Goal: Task Accomplishment & Management: Manage account settings

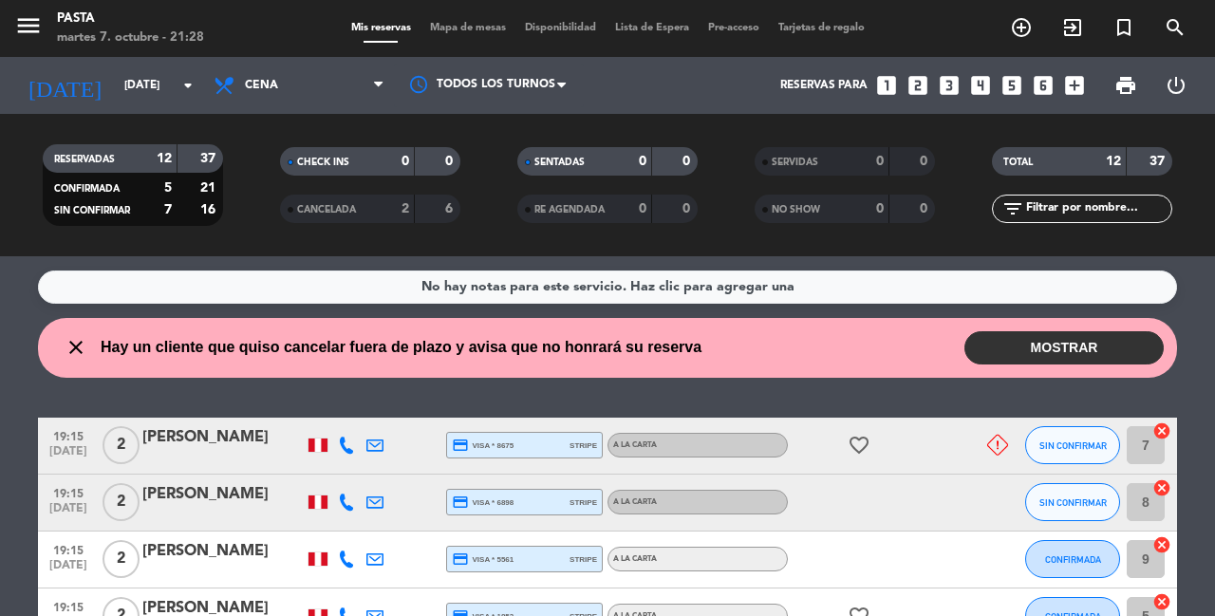
click at [217, 444] on div "[PERSON_NAME]" at bounding box center [222, 437] width 161 height 25
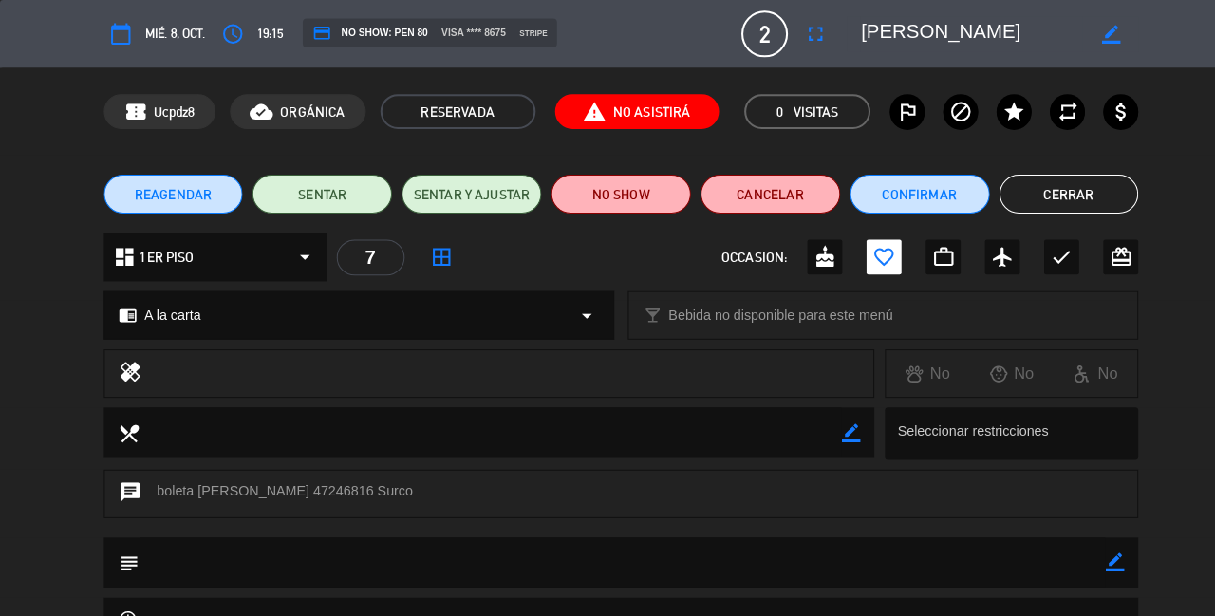
click at [1122, 383] on div "healing No No No" at bounding box center [607, 370] width 1215 height 57
click at [1070, 193] on button "Cerrar" at bounding box center [1045, 190] width 137 height 38
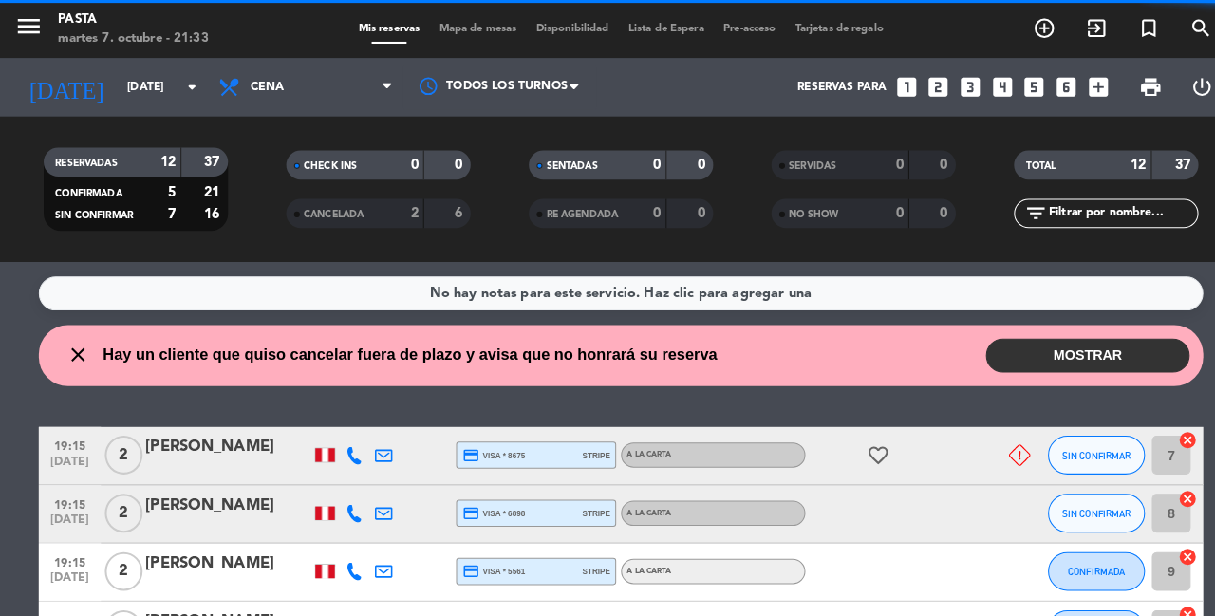
click at [1070, 193] on div "TOTAL 12 37" at bounding box center [1081, 170] width 237 height 47
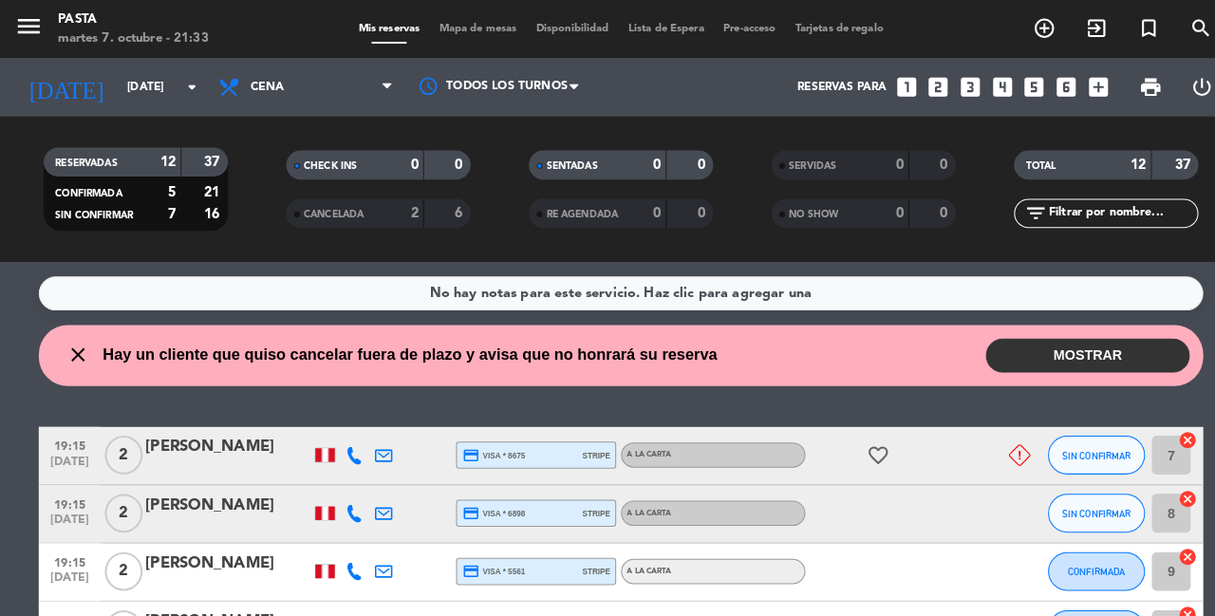
scroll to position [16, 0]
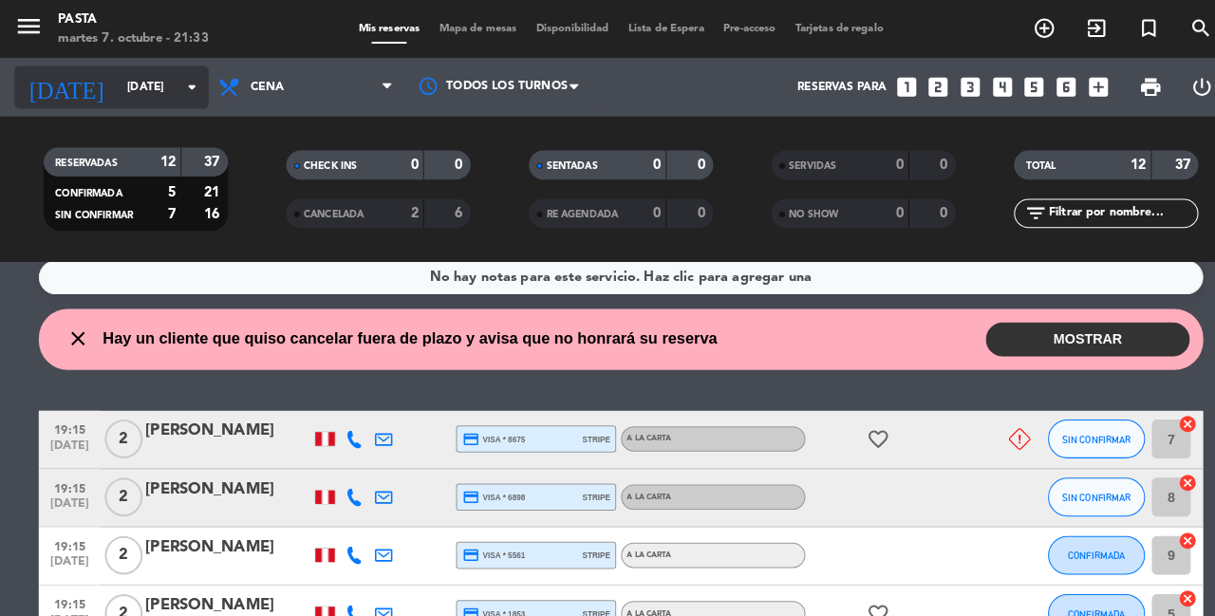
click at [166, 89] on input "[DATE]" at bounding box center [190, 85] width 151 height 32
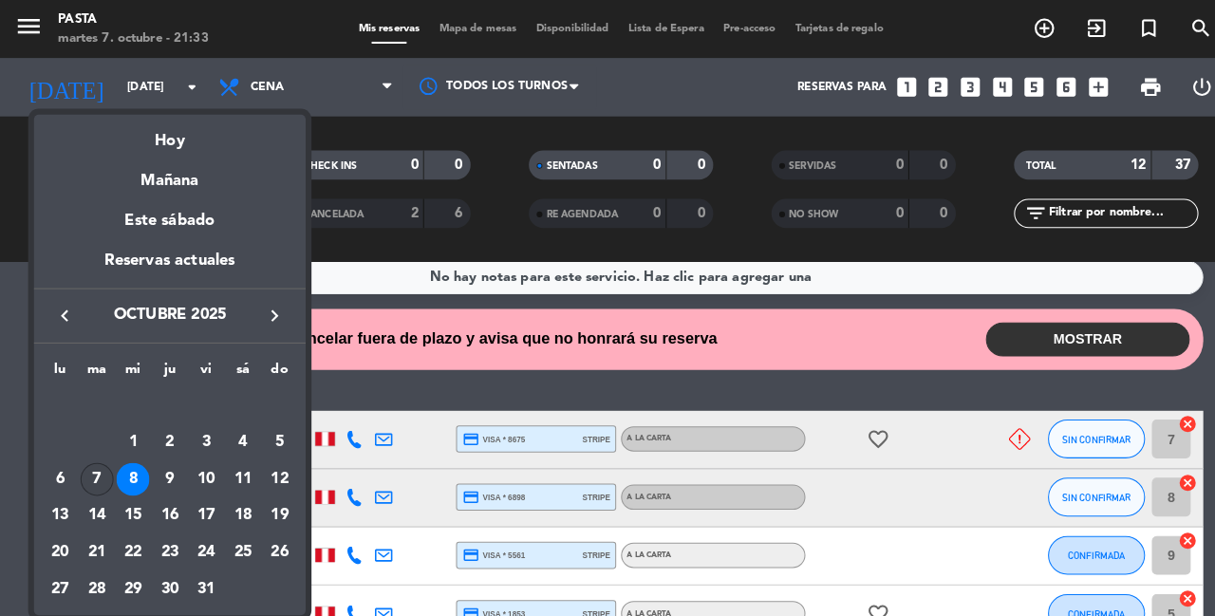
click at [101, 471] on div "7" at bounding box center [95, 469] width 32 height 32
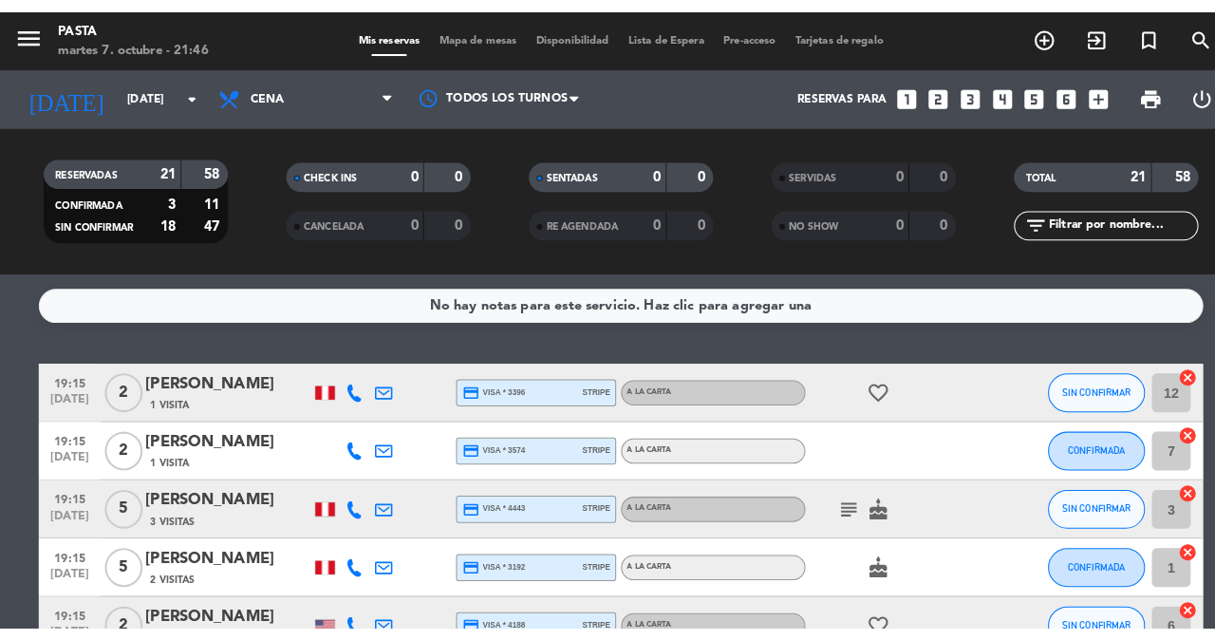
scroll to position [0, 0]
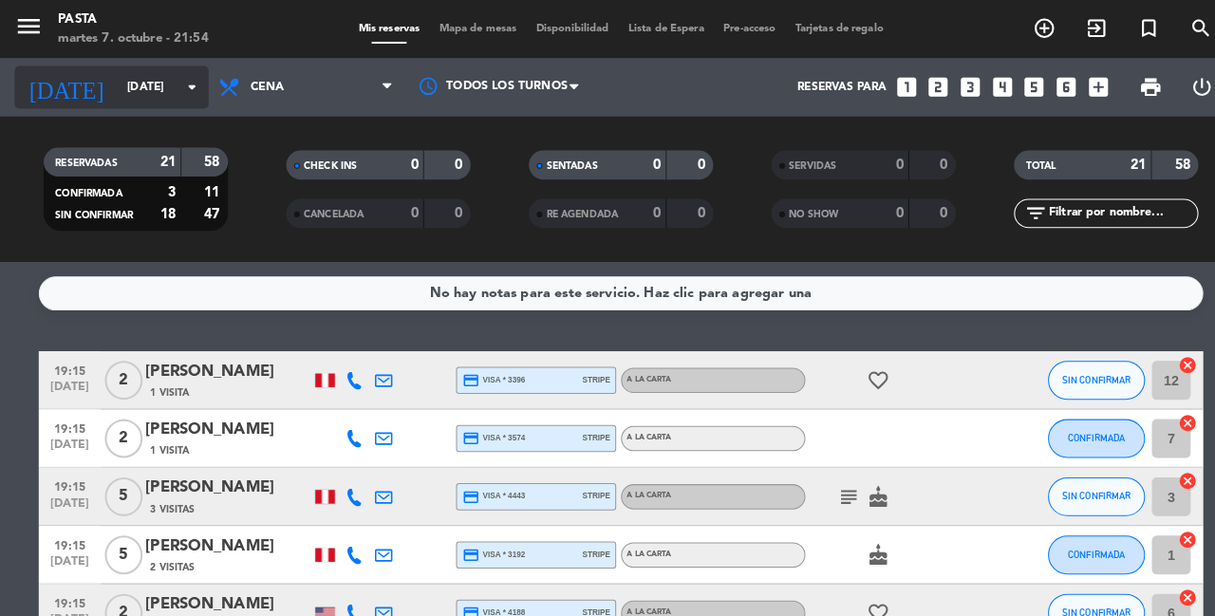
click at [161, 97] on input "[DATE]" at bounding box center [190, 85] width 151 height 32
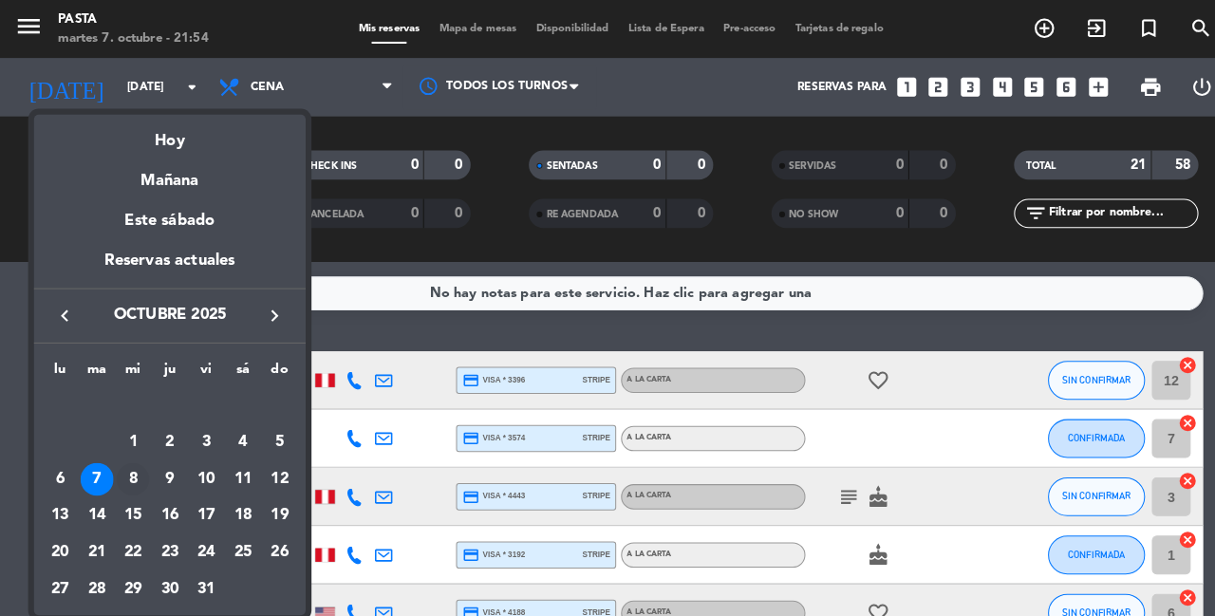
click at [133, 472] on div "8" at bounding box center [130, 469] width 32 height 32
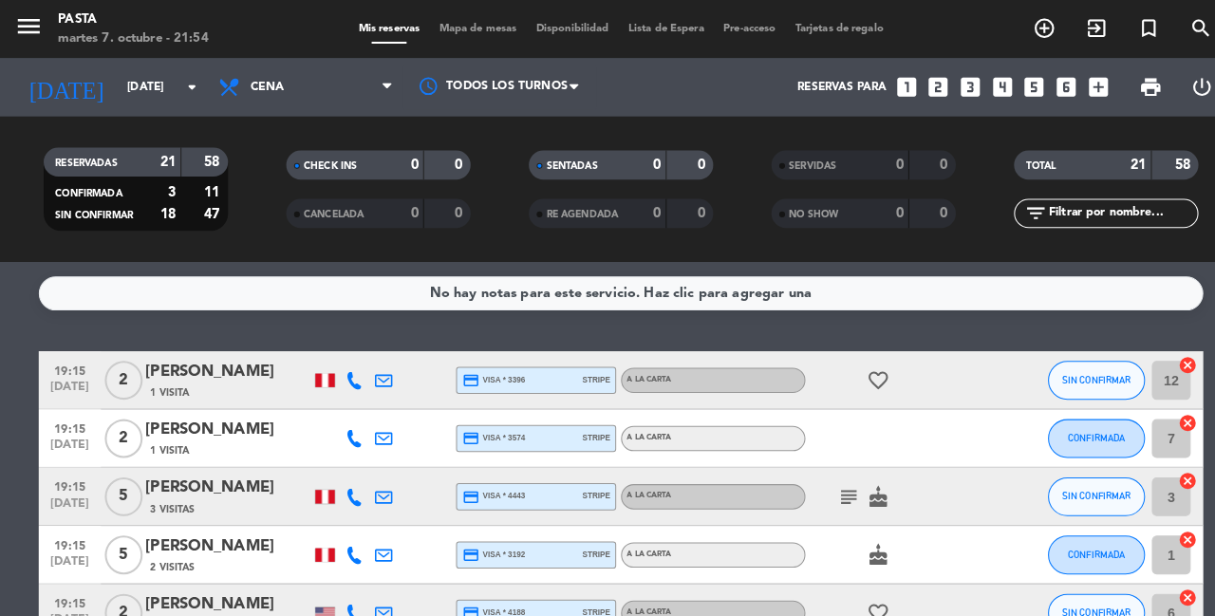
type input "[DATE]"
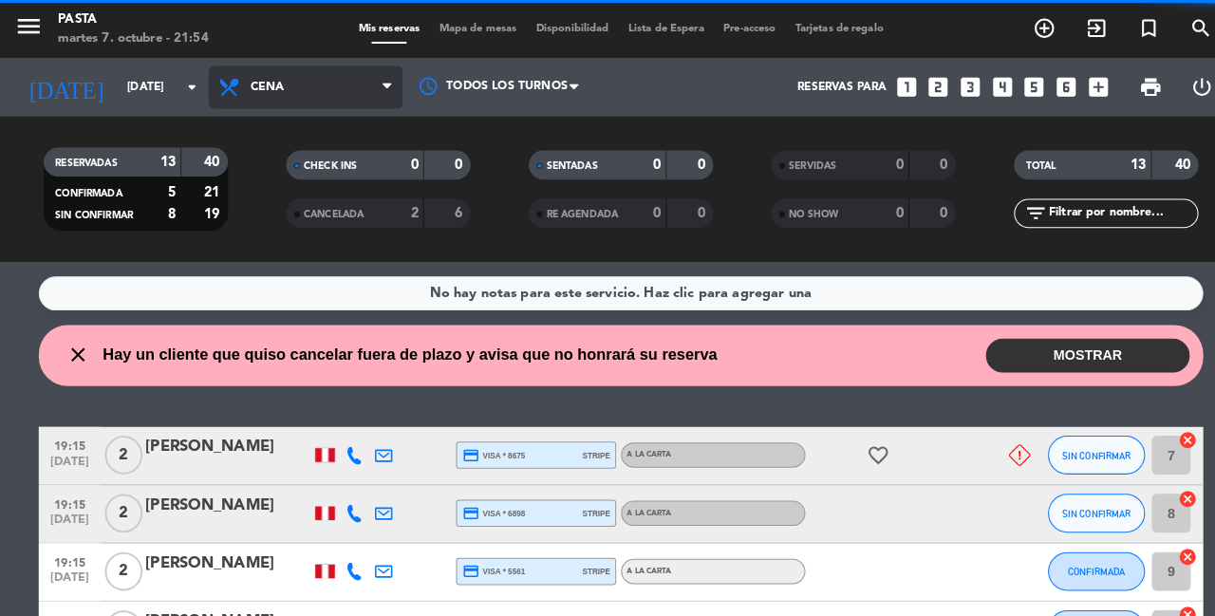
click at [295, 80] on span "Cena" at bounding box center [299, 86] width 190 height 42
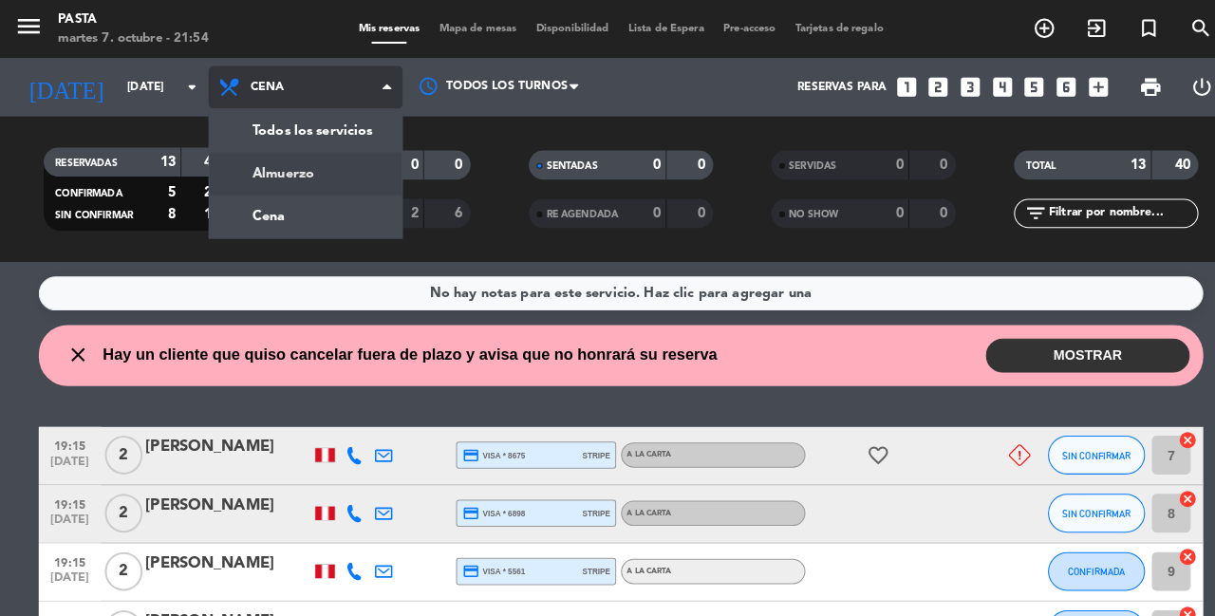
click at [289, 170] on div "menu Pasta [DATE] 7. octubre - 21:54 Mis reservas Mapa de mesas Disponibilidad …" at bounding box center [607, 128] width 1215 height 256
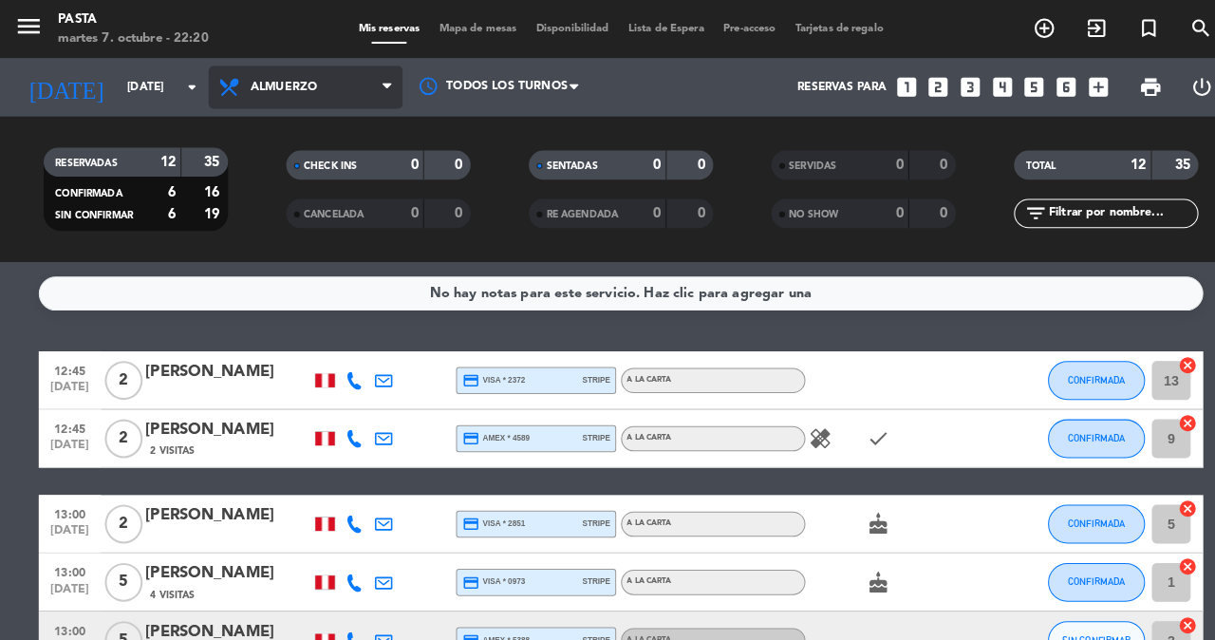
click at [313, 82] on span "Almuerzo" at bounding box center [299, 86] width 190 height 42
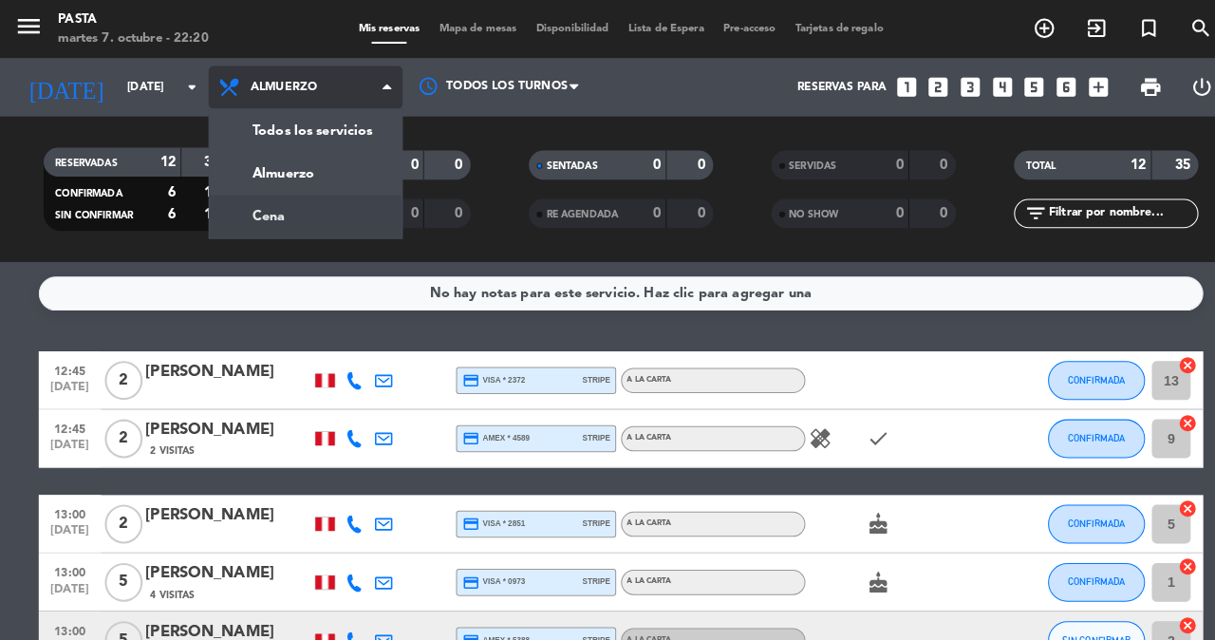
click at [307, 201] on div "menu Pasta [DATE] 7. octubre - 22:20 Mis reservas Mapa de mesas Disponibilidad …" at bounding box center [607, 128] width 1215 height 256
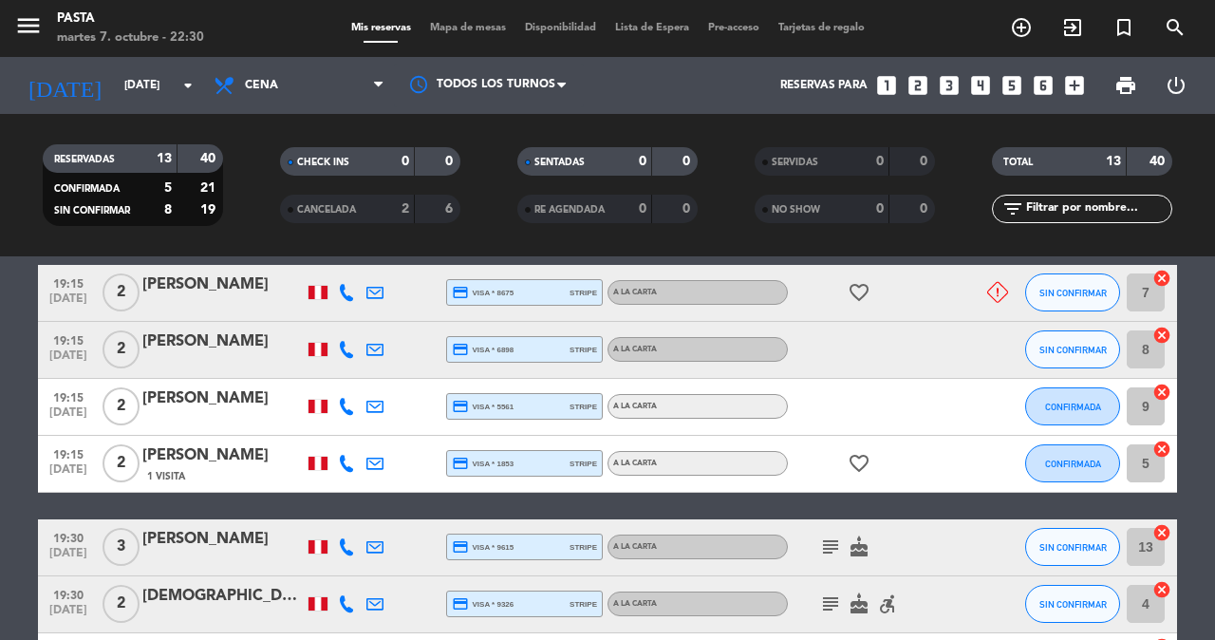
scroll to position [158, 0]
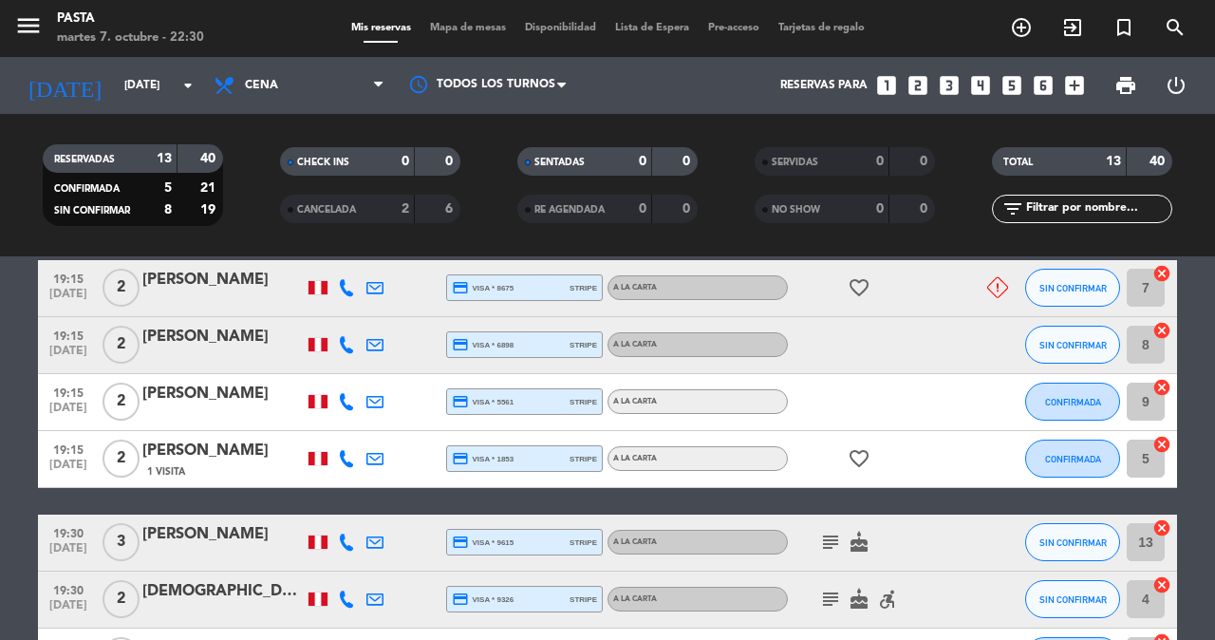
click at [995, 299] on div at bounding box center [984, 288] width 51 height 56
click at [1004, 285] on icon at bounding box center [997, 287] width 21 height 21
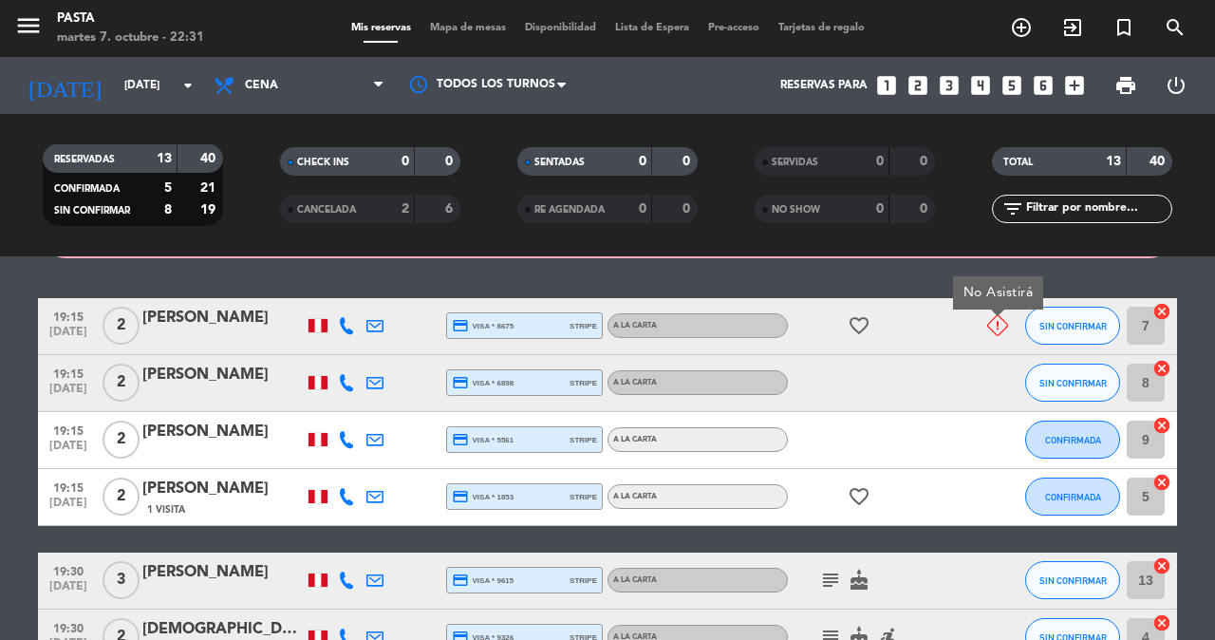
scroll to position [152, 0]
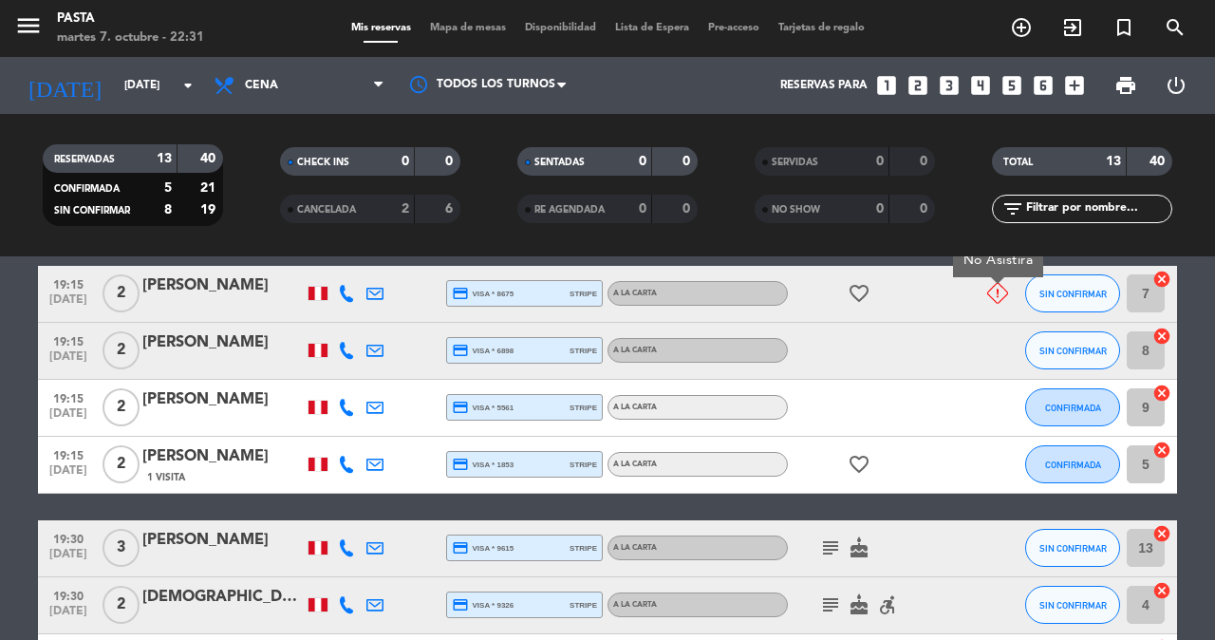
click at [819, 548] on icon "subject" at bounding box center [830, 547] width 23 height 23
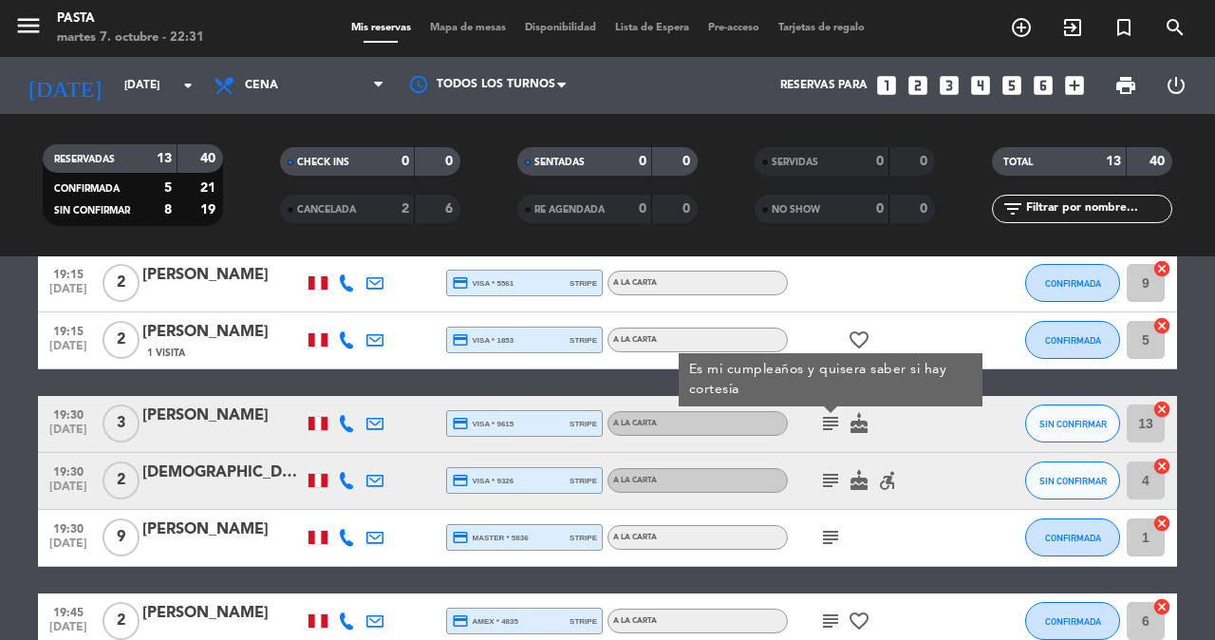
scroll to position [276, 0]
click at [834, 484] on icon "subject" at bounding box center [830, 480] width 23 height 23
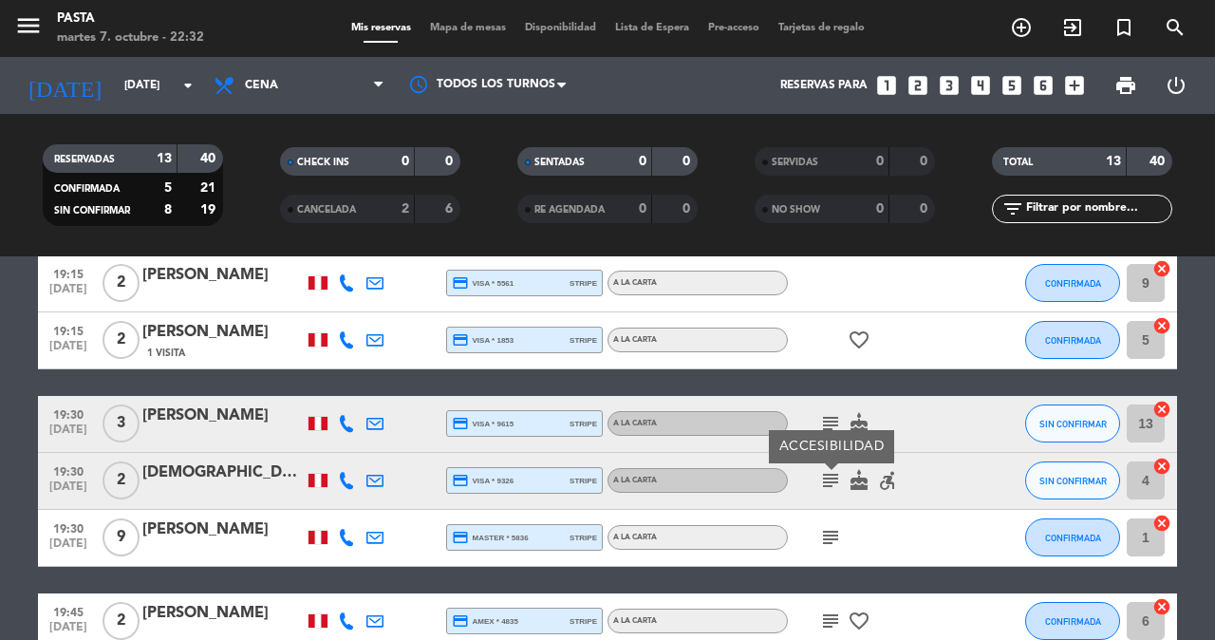
scroll to position [344, 0]
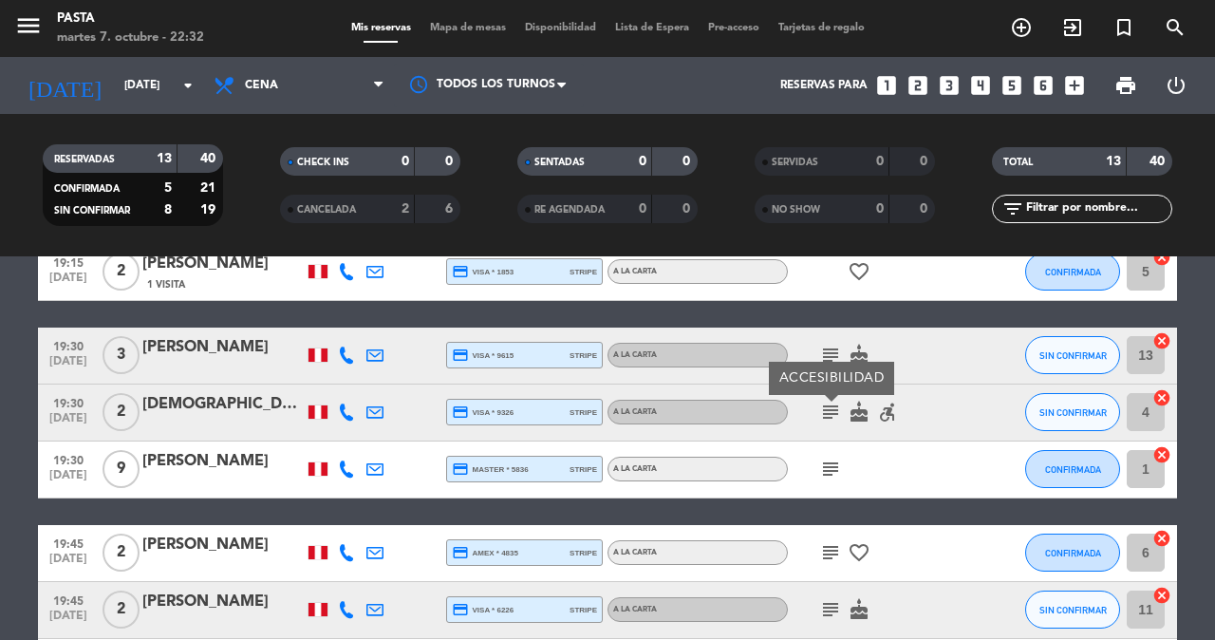
click at [819, 467] on icon "subject" at bounding box center [830, 468] width 23 height 23
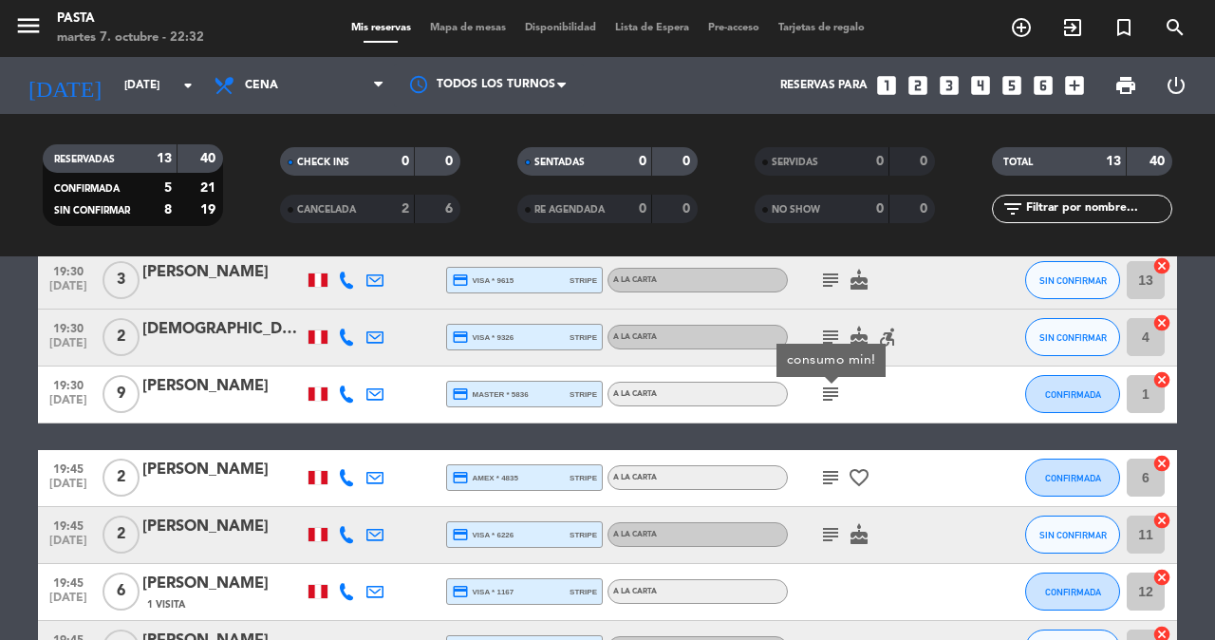
scroll to position [449, 0]
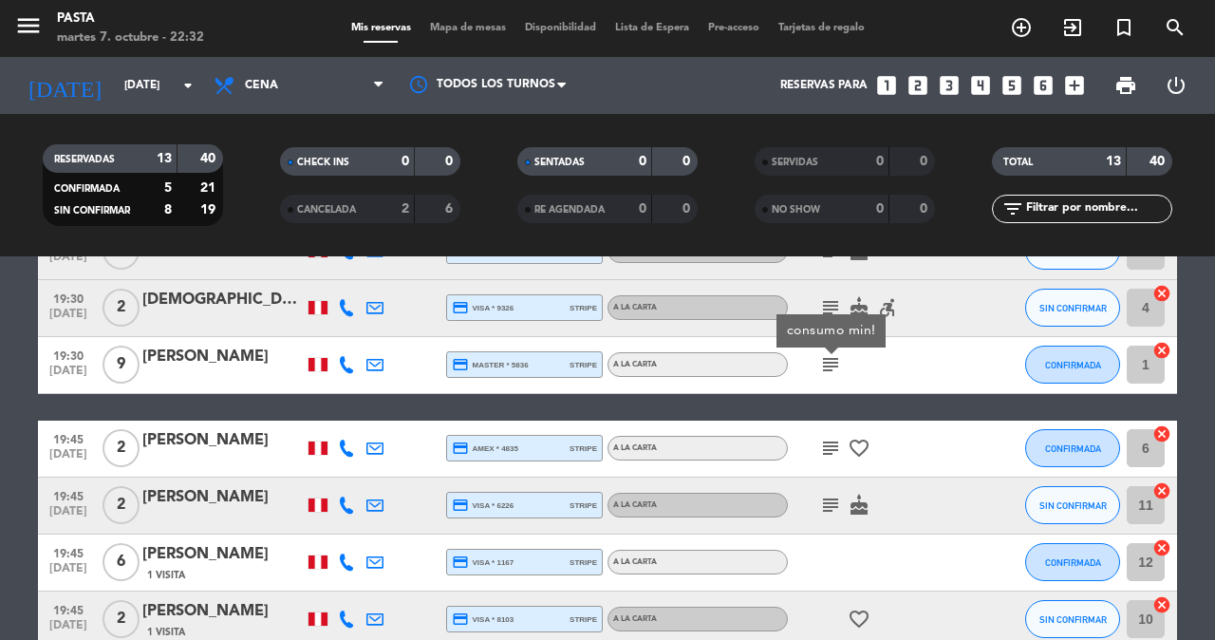
click at [828, 453] on icon "subject" at bounding box center [830, 448] width 23 height 23
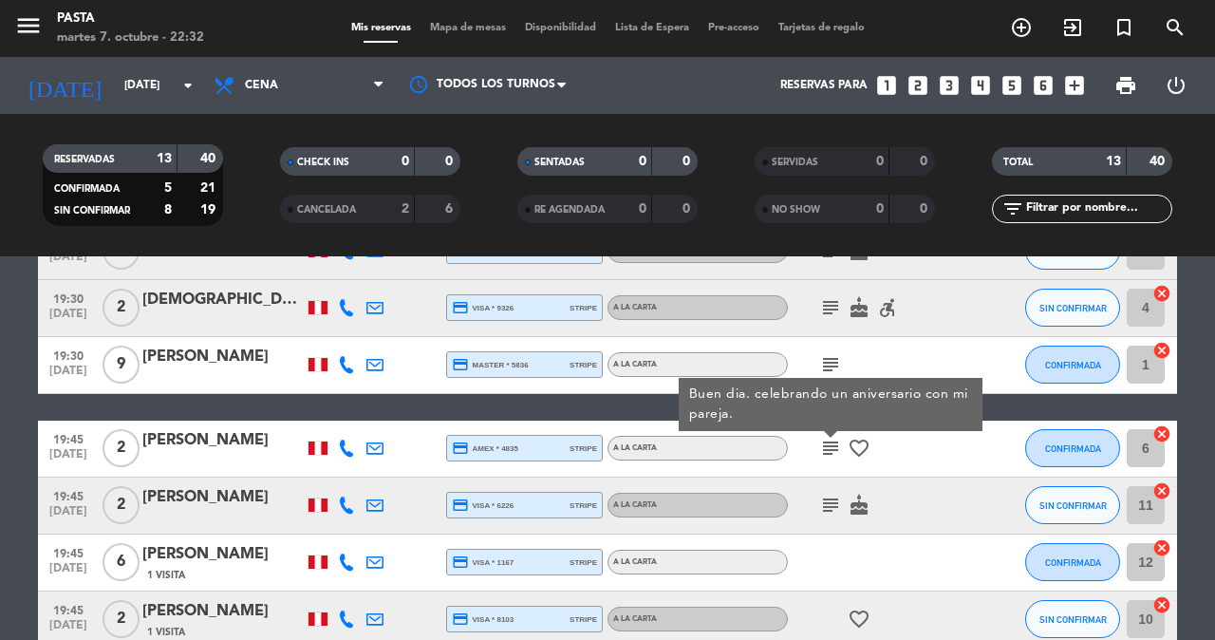
click at [825, 508] on icon "subject" at bounding box center [830, 504] width 23 height 23
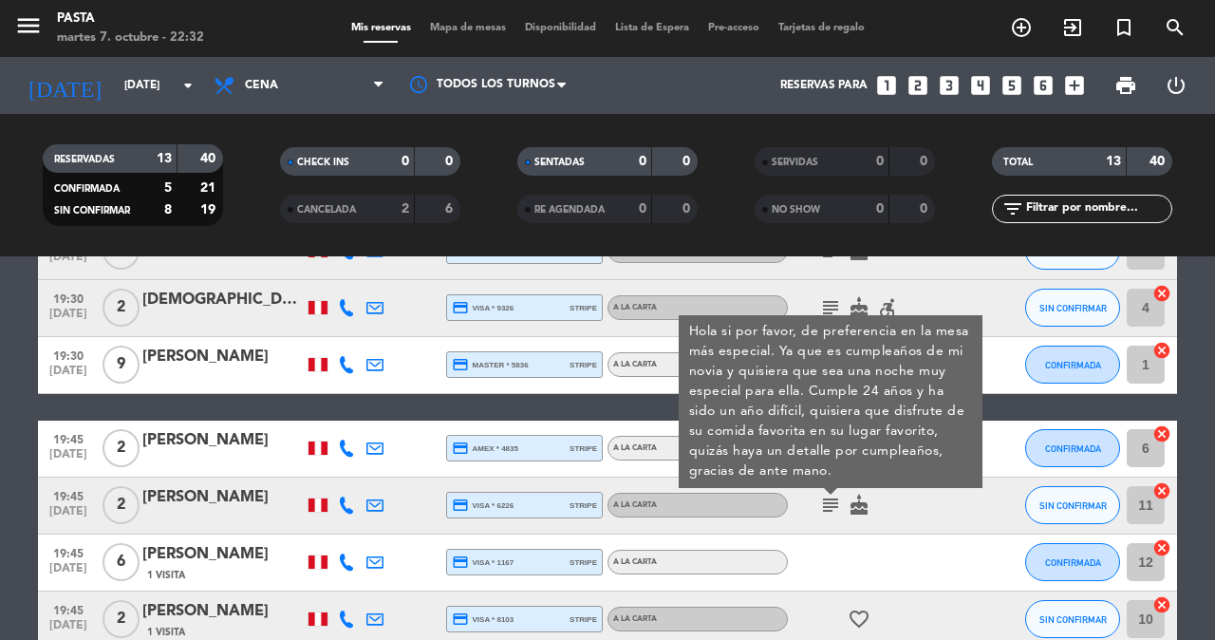
click at [593, 423] on div "19:45 [DATE] 2 [PERSON_NAME] credit_card amex * 4835 stripe A la carta subject …" at bounding box center [607, 448] width 1139 height 57
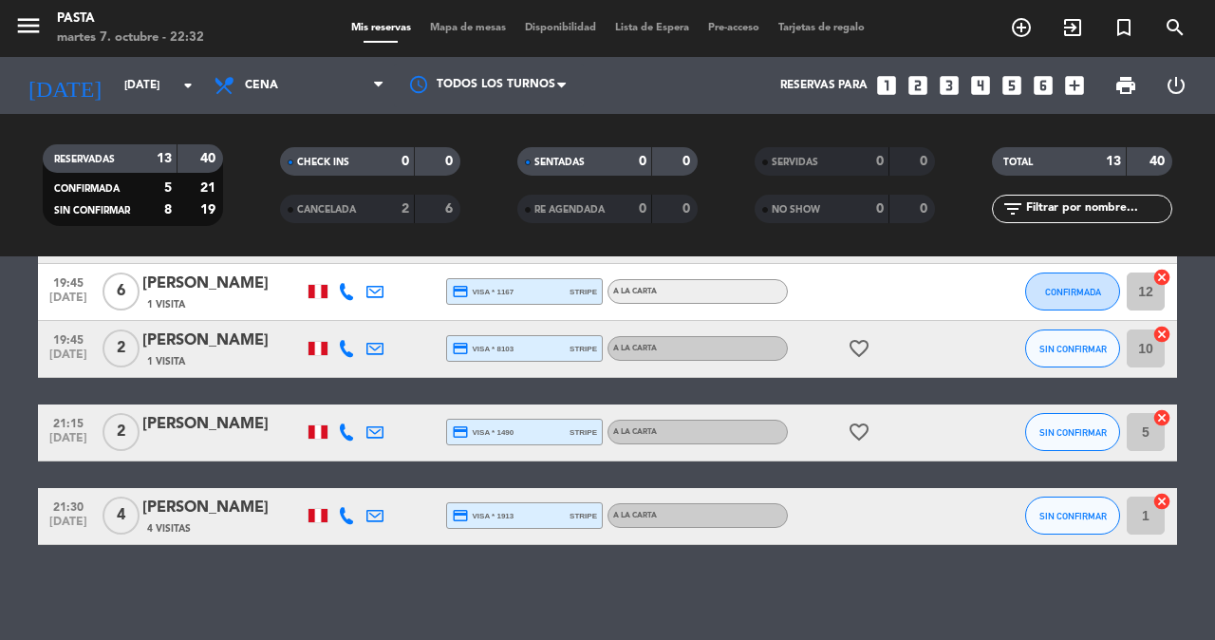
scroll to position [742, 0]
click at [771, 532] on div "No hay notas para este servicio. Haz clic para agregar una close Hay un cliente…" at bounding box center [607, 447] width 1215 height 383
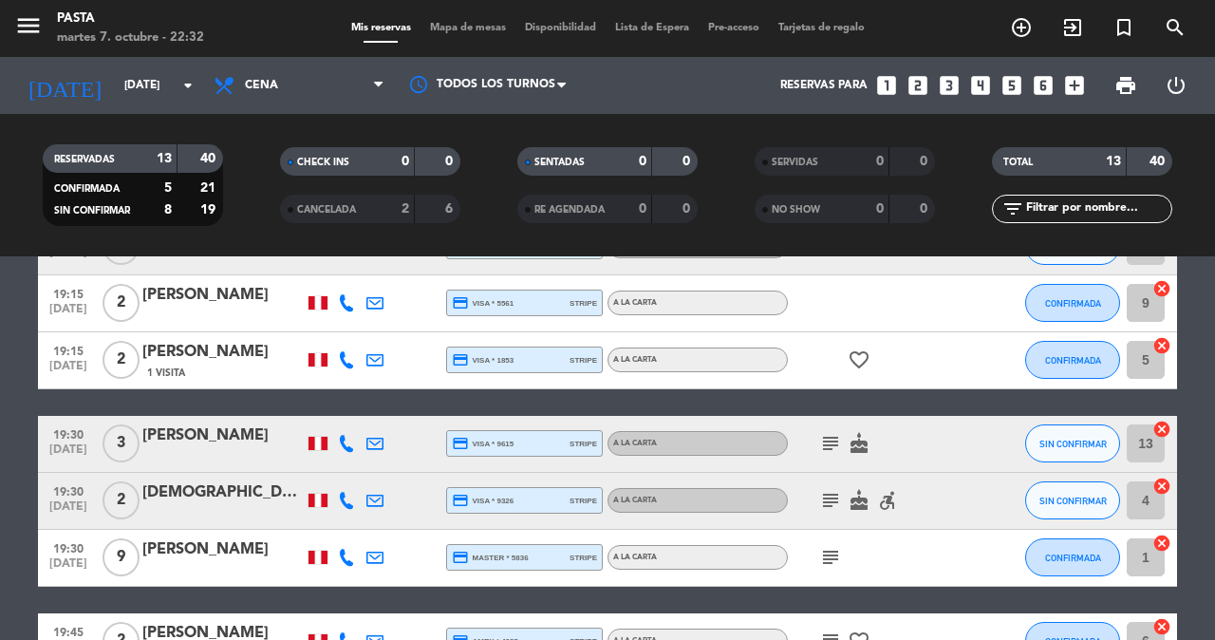
scroll to position [277, 0]
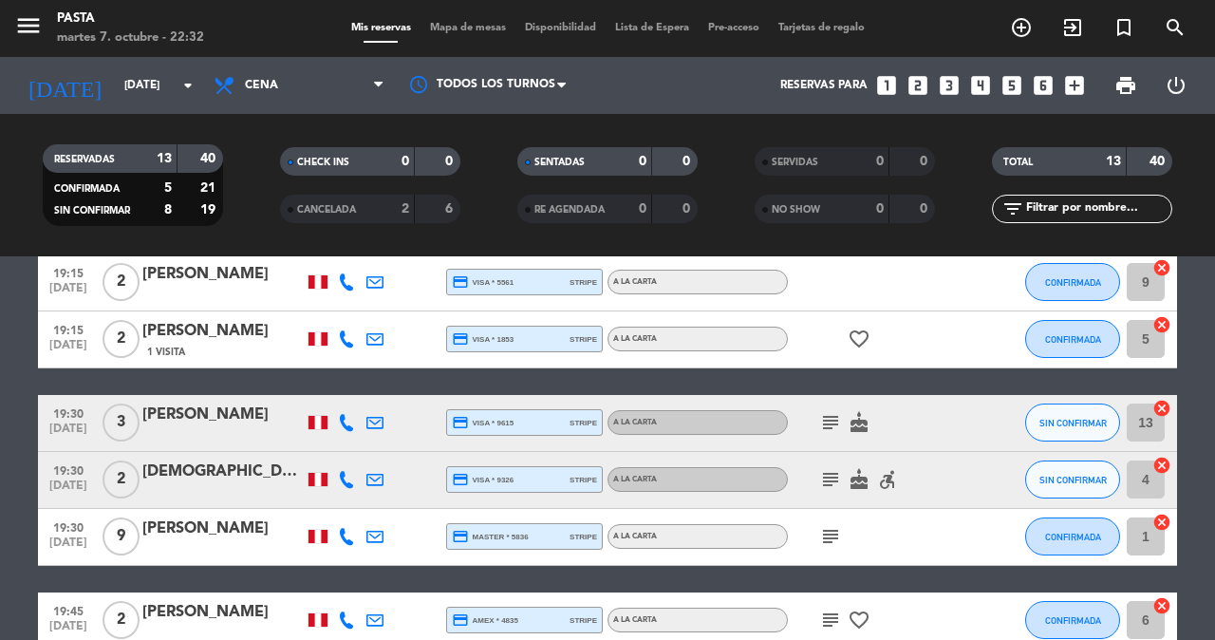
click at [819, 431] on icon "subject" at bounding box center [830, 422] width 23 height 23
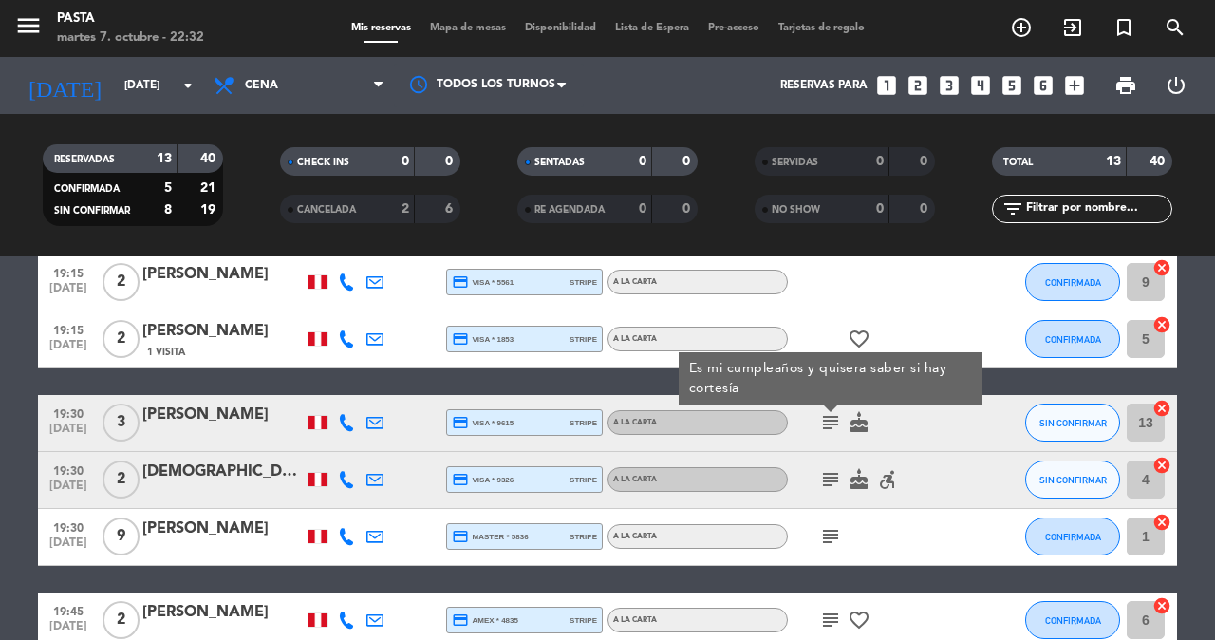
click at [825, 468] on icon "subject" at bounding box center [830, 479] width 23 height 23
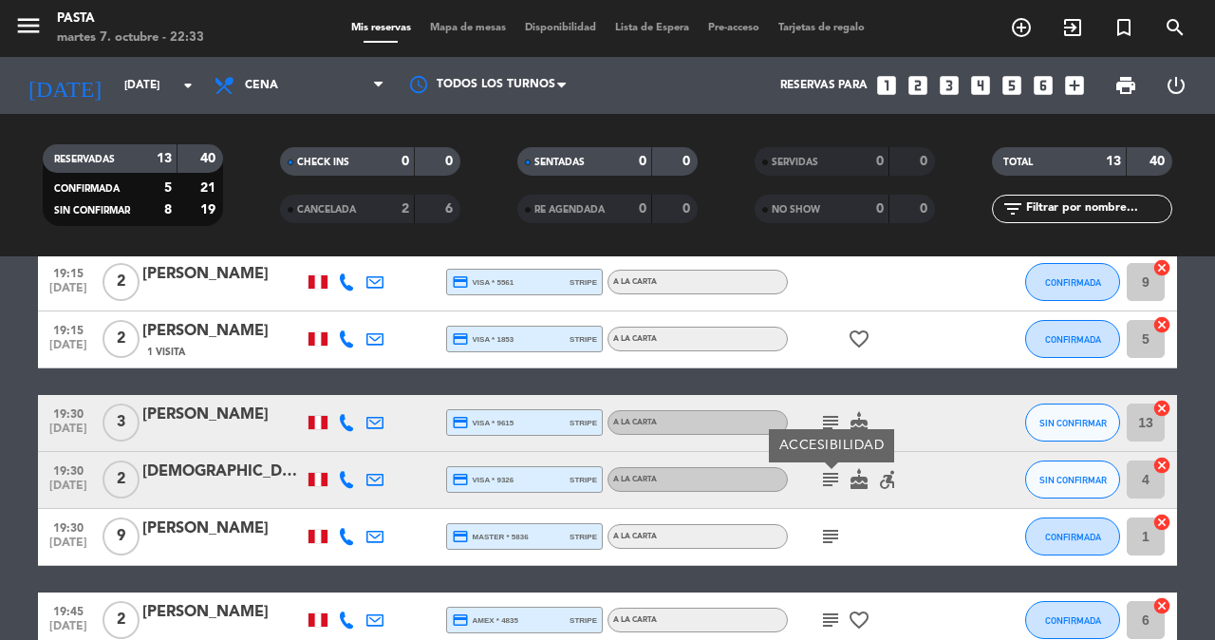
click at [825, 536] on icon "subject" at bounding box center [830, 536] width 23 height 23
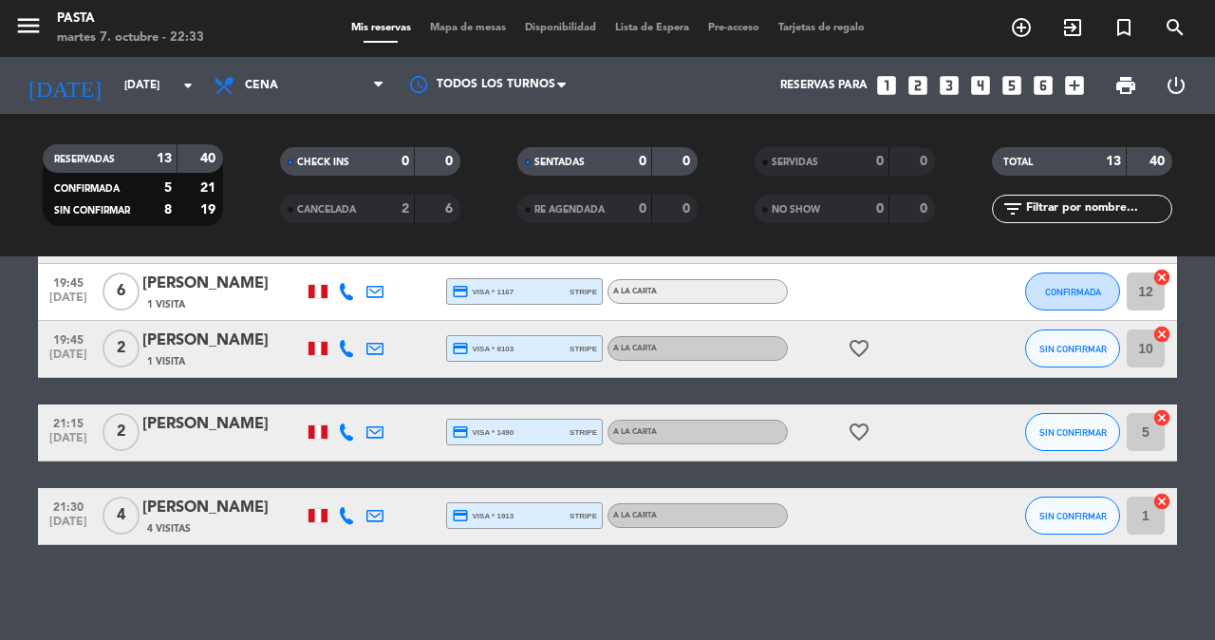
scroll to position [742, 0]
